Goal: Information Seeking & Learning: Learn about a topic

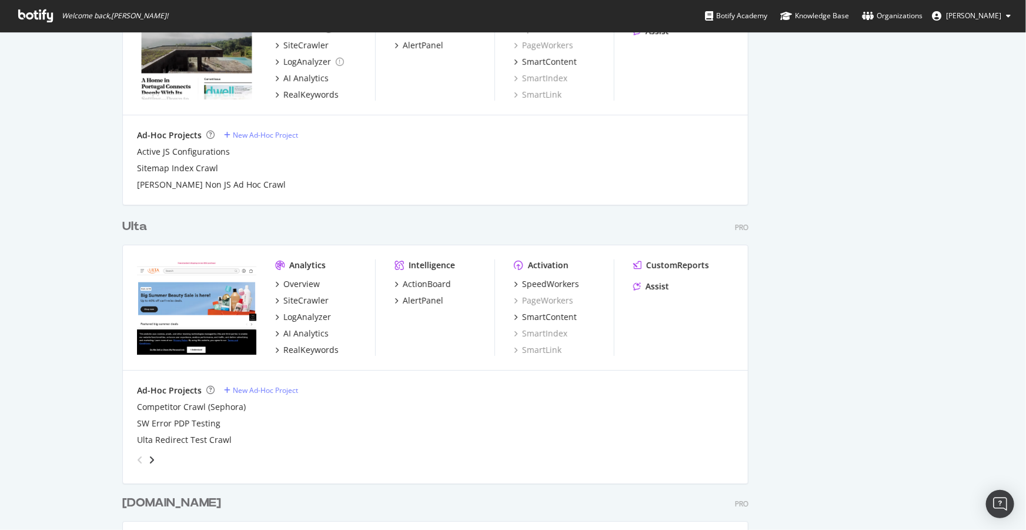
scroll to position [2030, 0]
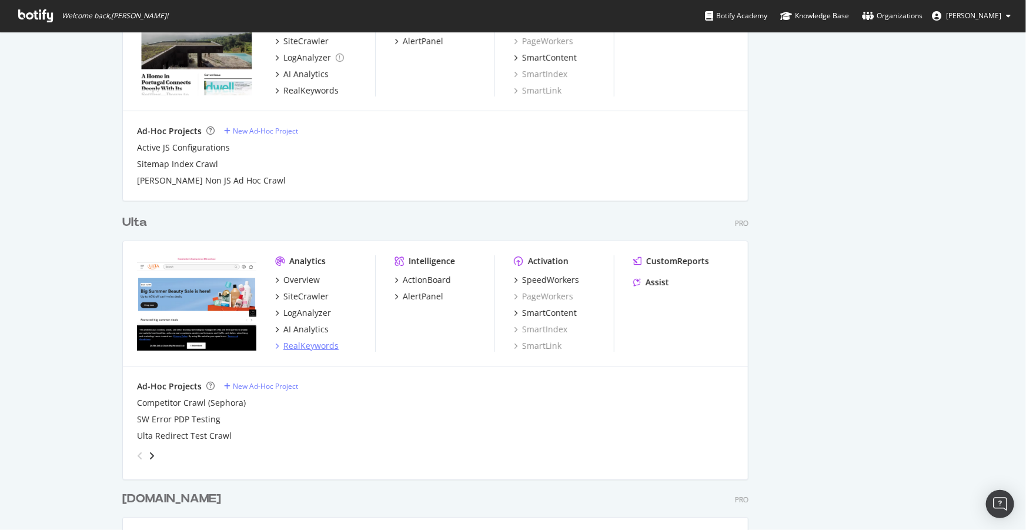
click at [288, 347] on div "RealKeywords" at bounding box center [310, 346] width 55 height 12
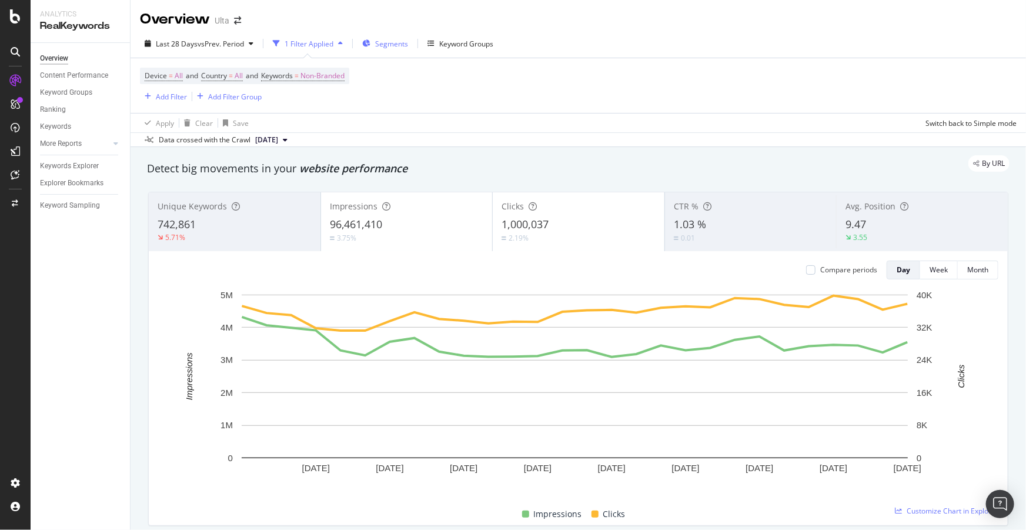
click at [377, 43] on span "Segments" at bounding box center [391, 44] width 33 height 10
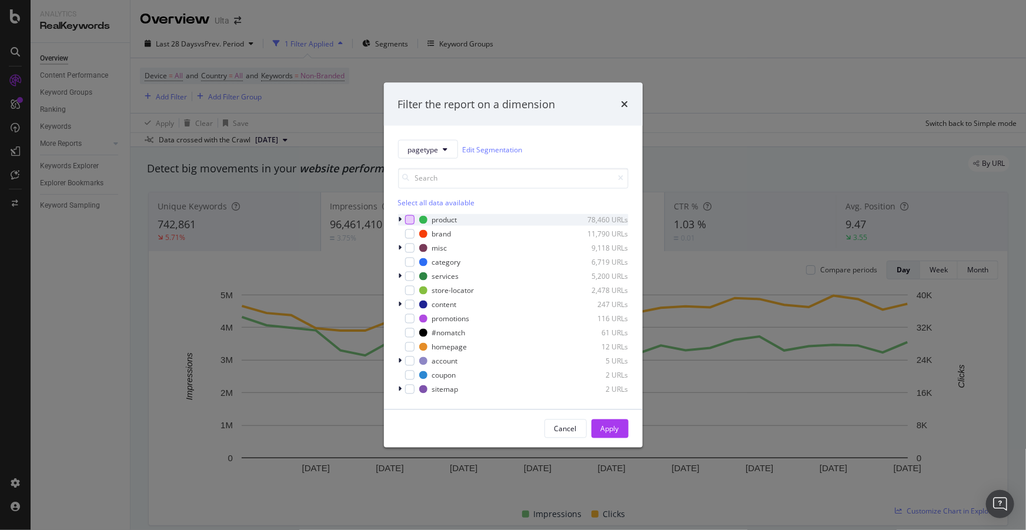
click at [408, 220] on div "modal" at bounding box center [409, 219] width 9 height 9
click at [607, 423] on div "Apply" at bounding box center [610, 428] width 18 height 10
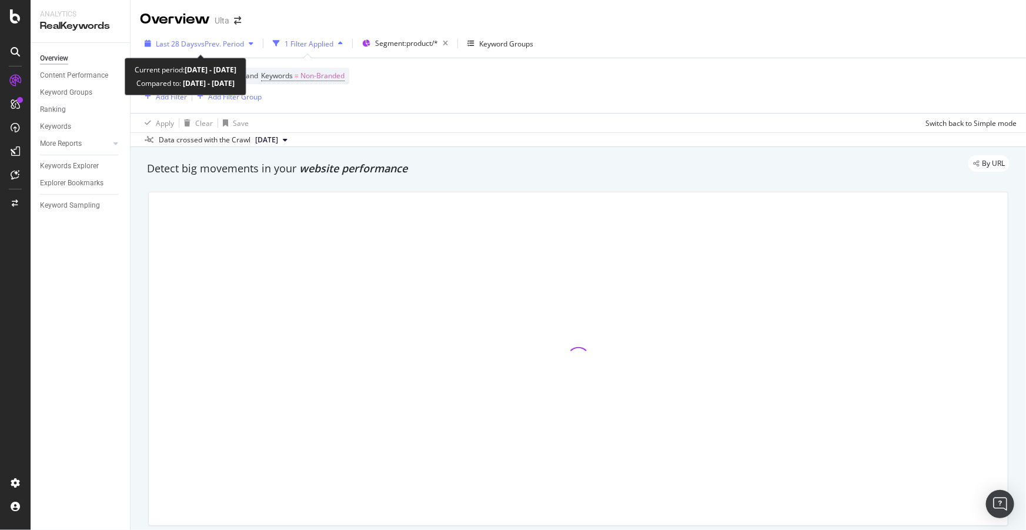
click at [184, 47] on span "Last 28 Days" at bounding box center [177, 44] width 42 height 10
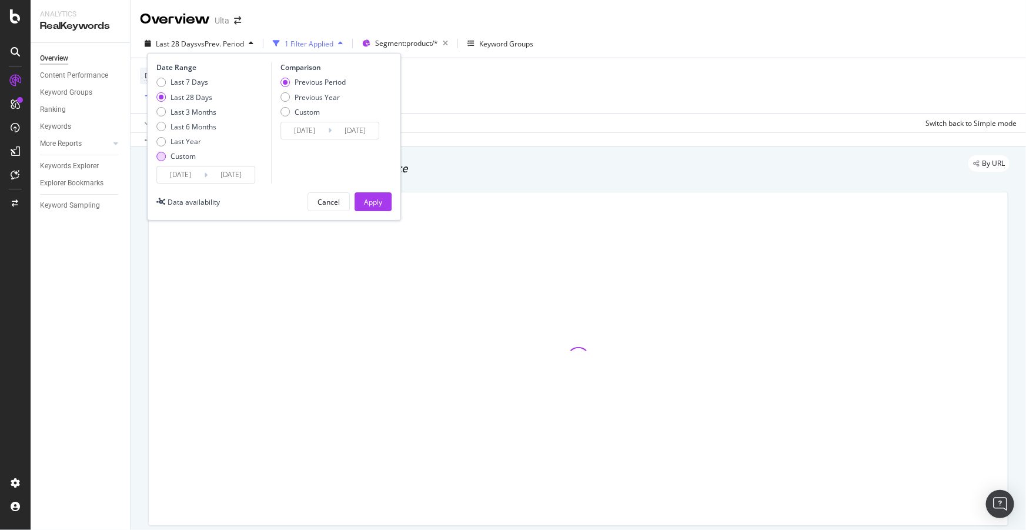
click at [186, 160] on div "Custom" at bounding box center [182, 156] width 25 height 10
click at [192, 172] on input "[DATE]" at bounding box center [180, 174] width 47 height 16
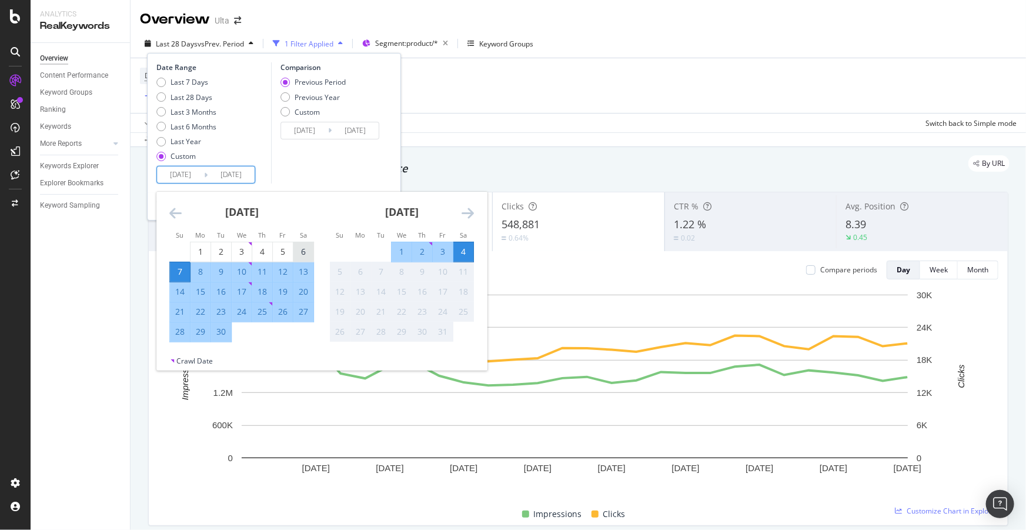
click at [302, 254] on div "6" at bounding box center [303, 252] width 20 height 12
type input "[DATE]"
click at [178, 313] on div "21" at bounding box center [180, 312] width 20 height 12
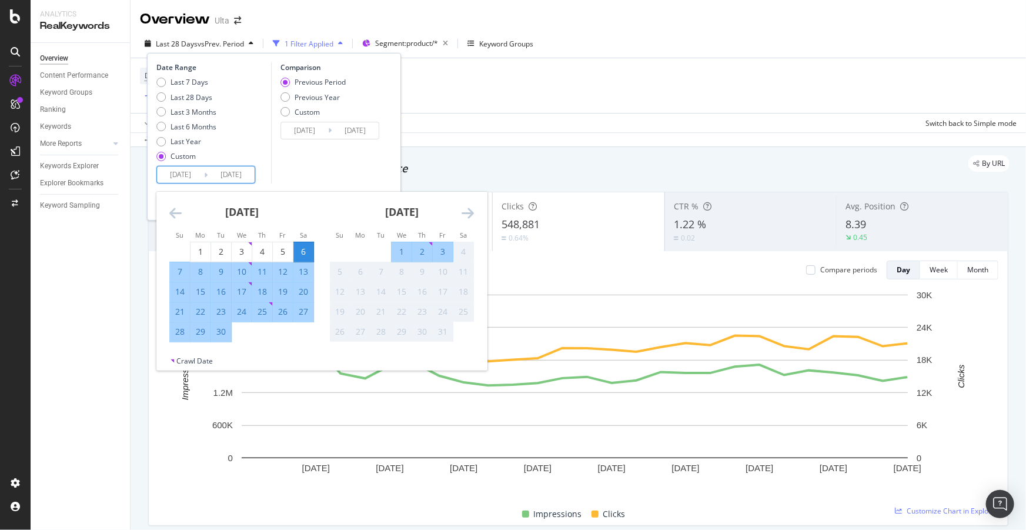
type input "[DATE]"
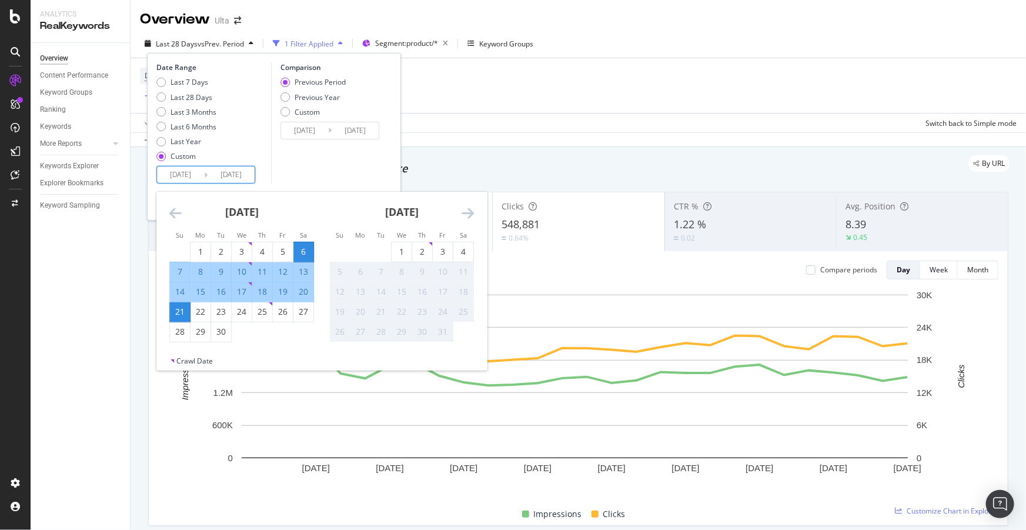
click at [193, 178] on input "[DATE]" at bounding box center [180, 174] width 47 height 16
click at [180, 308] on div "21" at bounding box center [180, 312] width 20 height 12
type input "[DATE]"
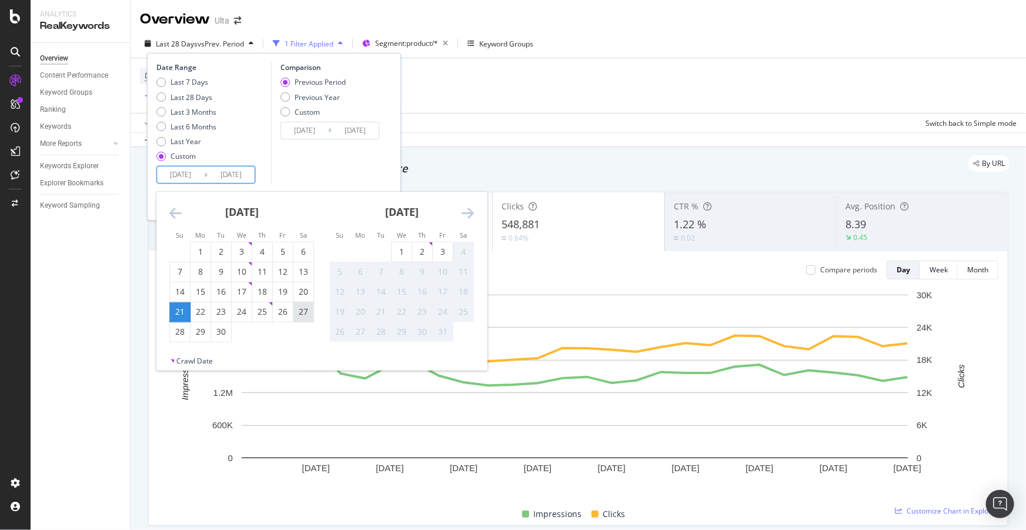
click at [299, 314] on div "27" at bounding box center [303, 312] width 20 height 12
type input "[DATE]"
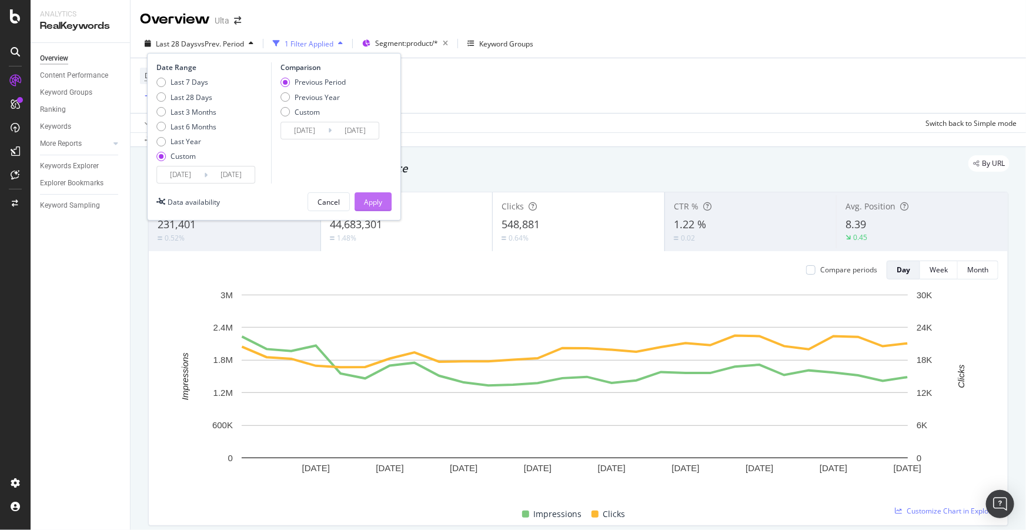
click at [370, 203] on div "Apply" at bounding box center [373, 202] width 18 height 10
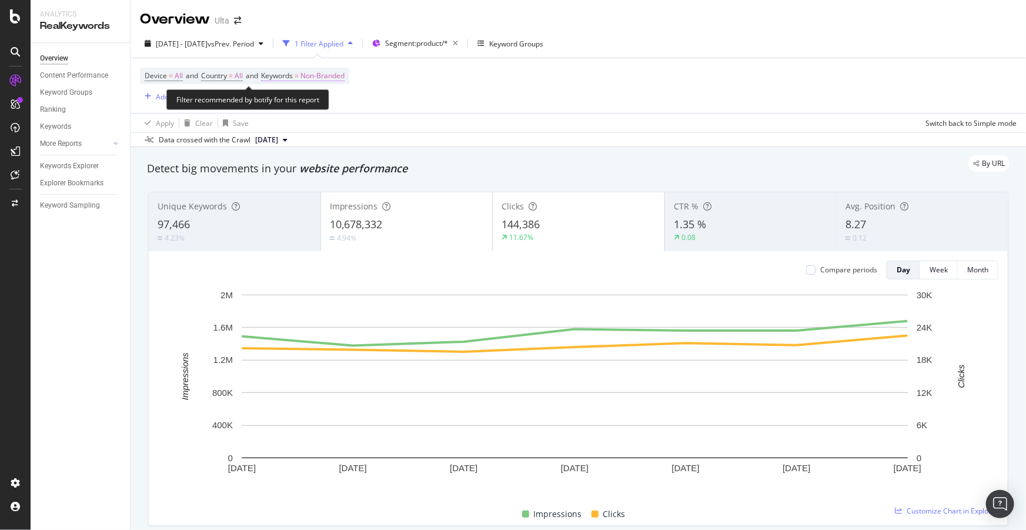
click at [326, 71] on span "Non-Branded" at bounding box center [322, 76] width 44 height 16
click at [326, 105] on span "Non-Branded" at bounding box center [302, 103] width 49 height 10
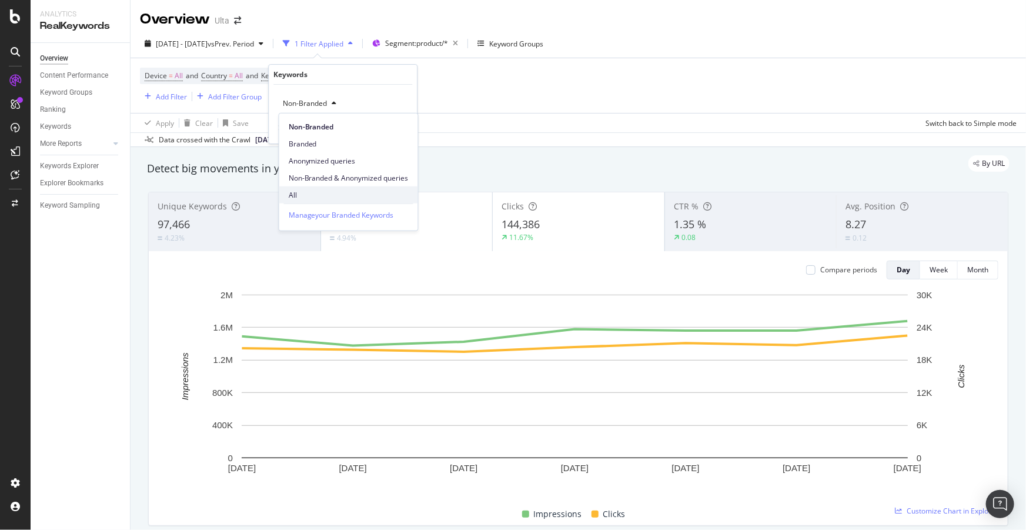
click at [310, 193] on span "All" at bounding box center [349, 194] width 120 height 11
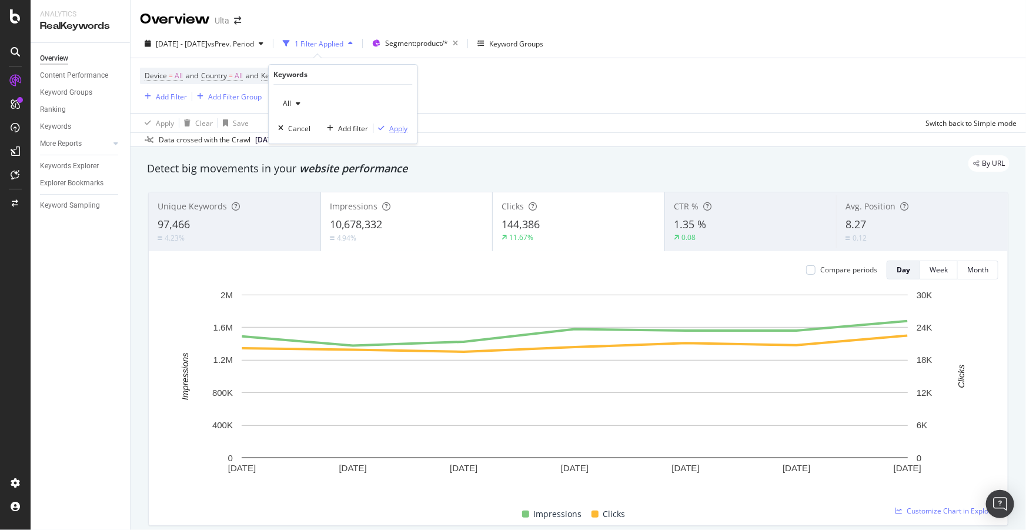
drag, startPoint x: 403, startPoint y: 130, endPoint x: 457, endPoint y: 136, distance: 55.0
click at [403, 129] on div "Apply" at bounding box center [398, 128] width 18 height 10
